Goal: Task Accomplishment & Management: Manage account settings

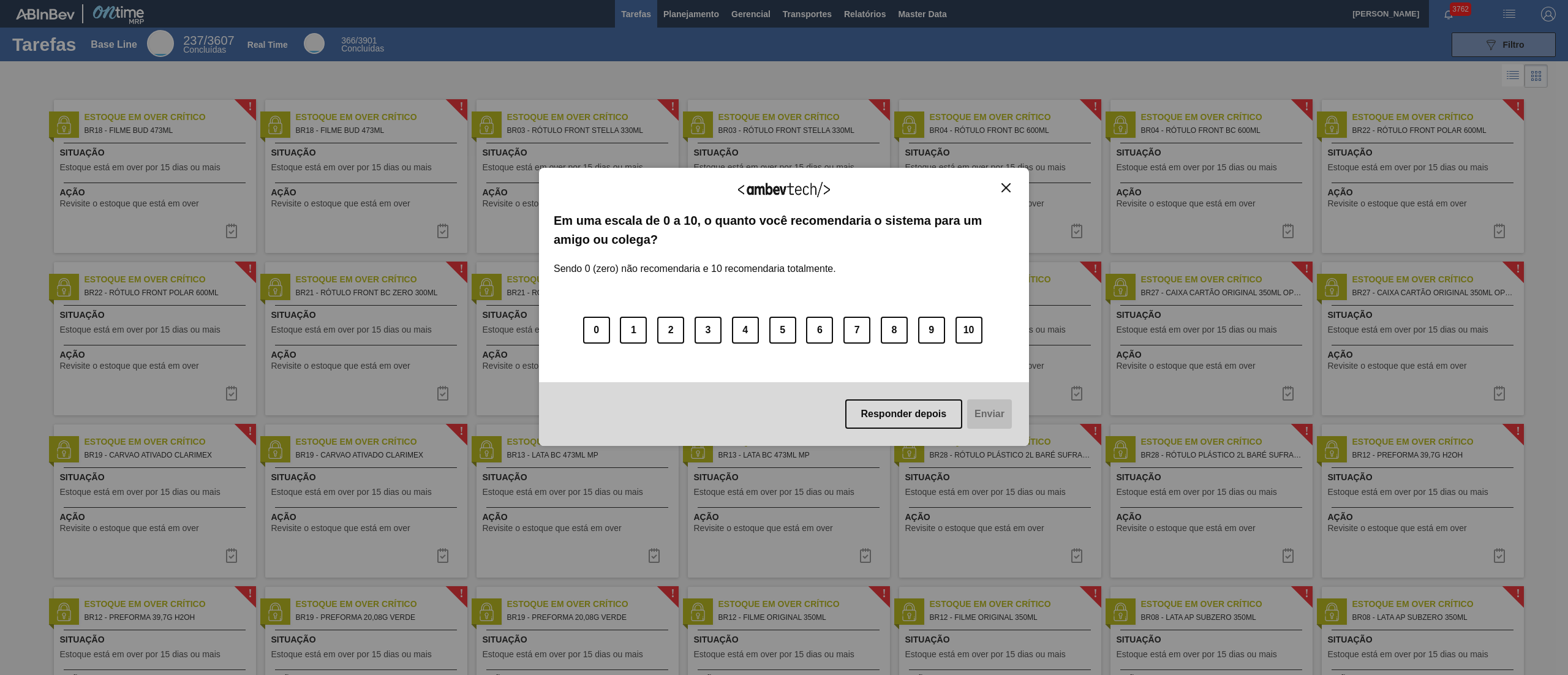
click at [1011, 185] on button "Close" at bounding box center [1006, 188] width 16 height 10
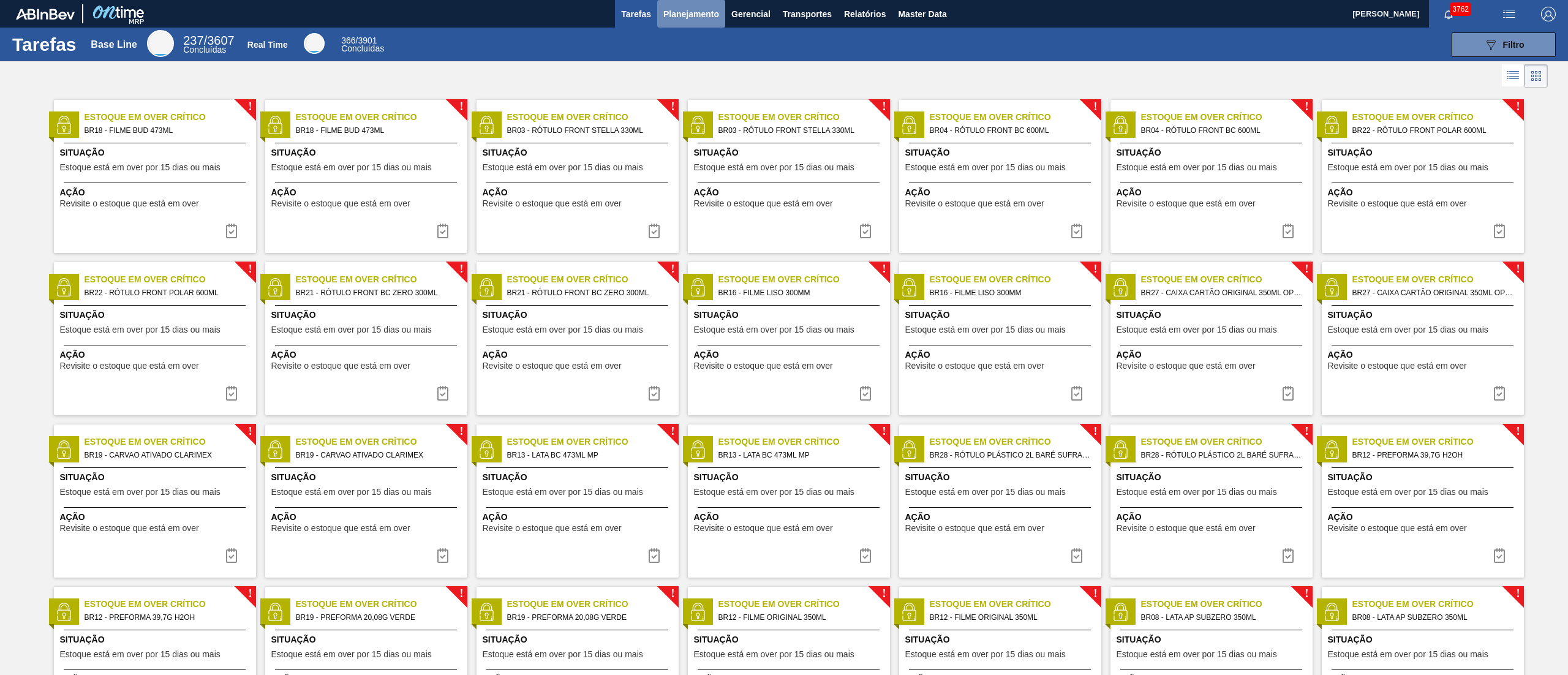
click at [676, 14] on span "Planejamento" at bounding box center [691, 14] width 55 height 15
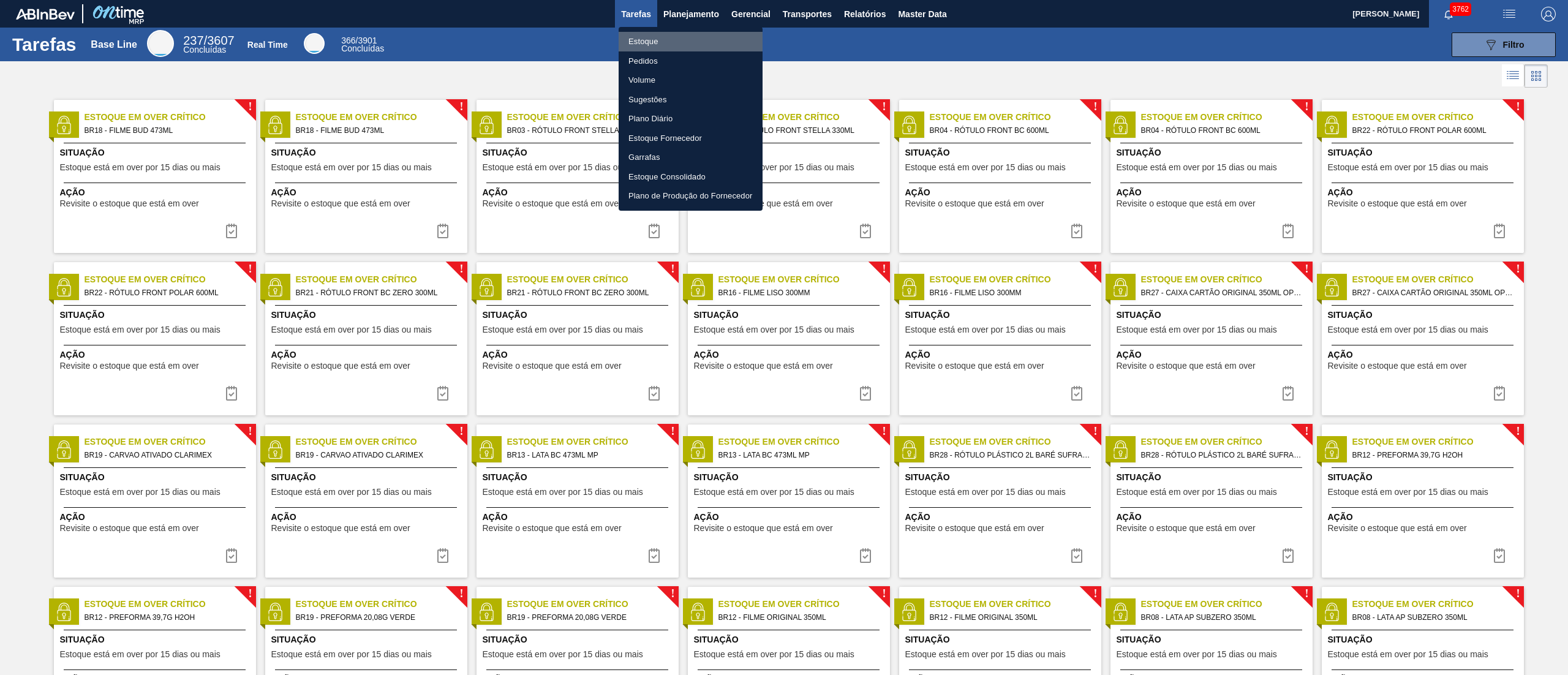
click at [659, 35] on li "Estoque" at bounding box center [690, 42] width 144 height 20
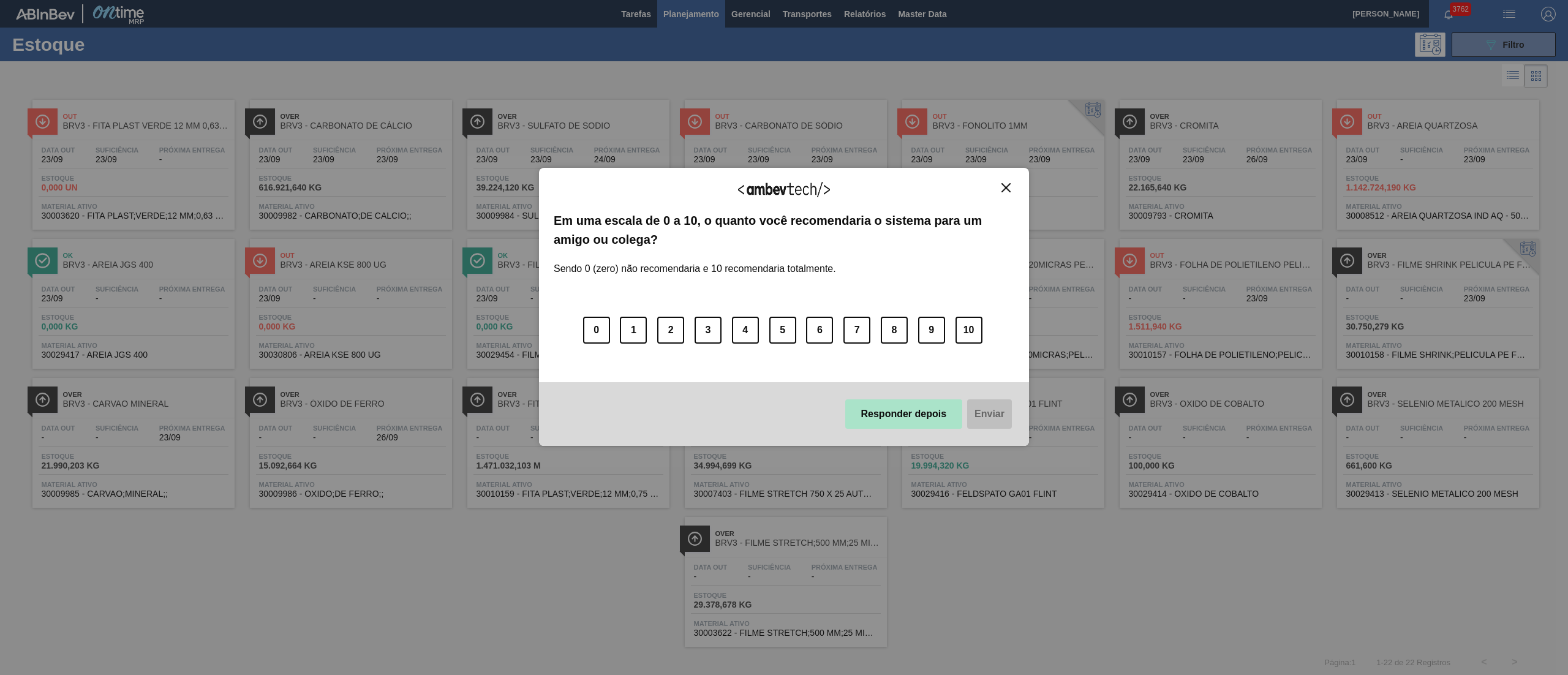
click at [880, 406] on button "Responder depois" at bounding box center [904, 415] width 118 height 29
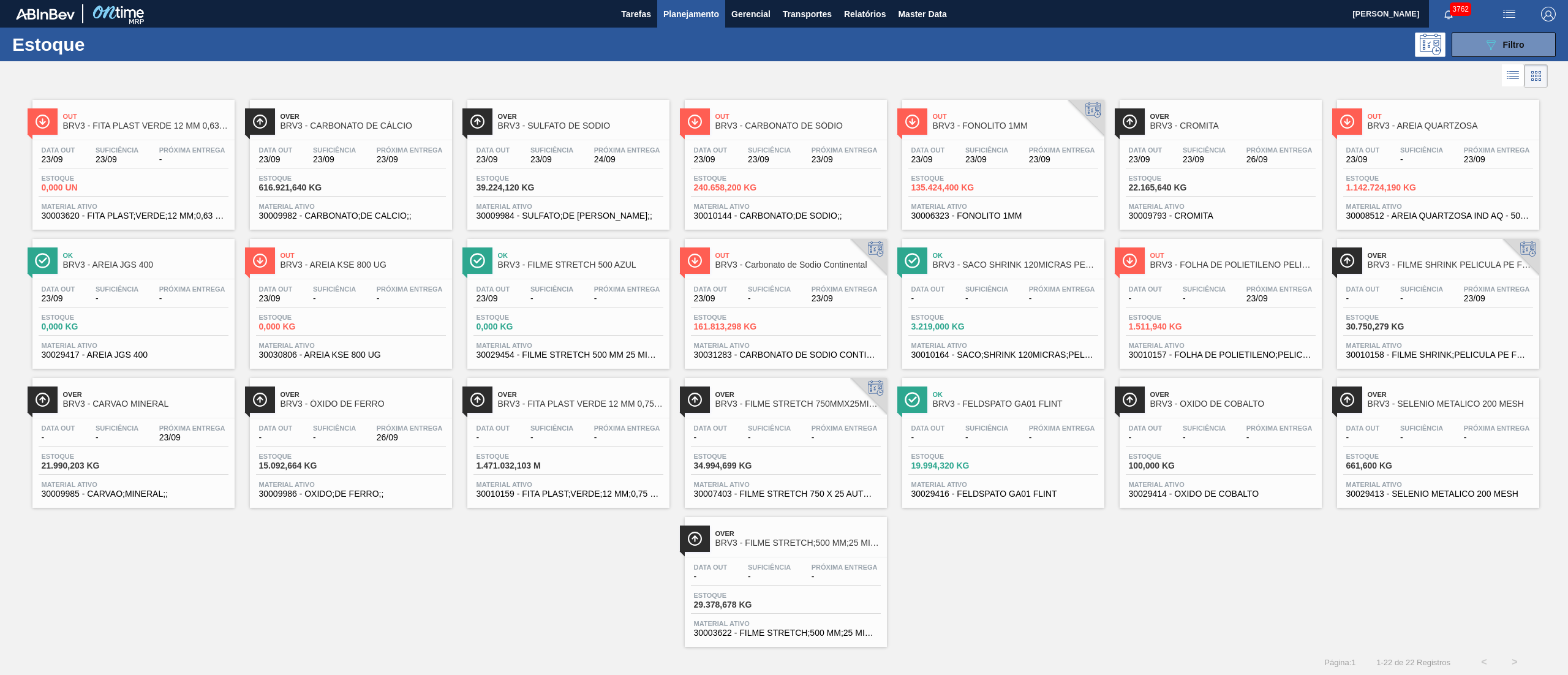
click at [374, 646] on div "Out BRV3 - FITA PLAST VERDE 12 MM 0,63 MM 2000 M Data out 23/09 Suficiência 23/…" at bounding box center [784, 369] width 1568 height 556
